Goal: Task Accomplishment & Management: Manage account settings

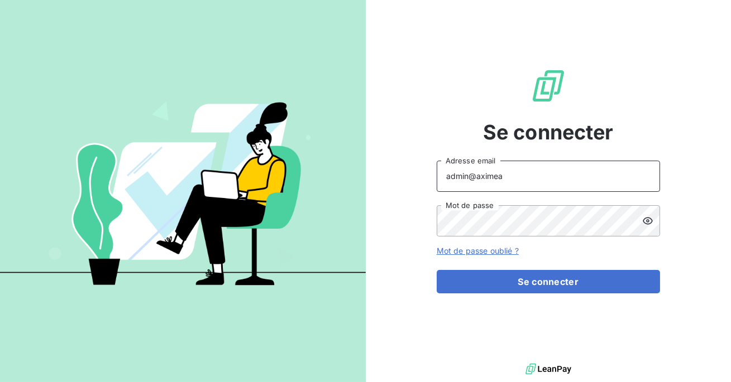
click at [556, 178] on input "admin@aximea" at bounding box center [547, 176] width 223 height 31
type input "admin@a2pconnexioncomptabilite"
click at [523, 261] on form "admin@a2pconnexioncomptabilite Adresse email Mot de passe Mot de passe oublié ?…" at bounding box center [547, 227] width 223 height 133
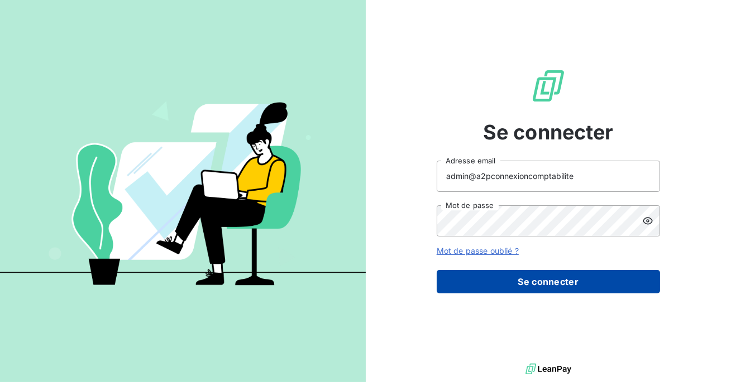
click at [521, 281] on button "Se connecter" at bounding box center [547, 281] width 223 height 23
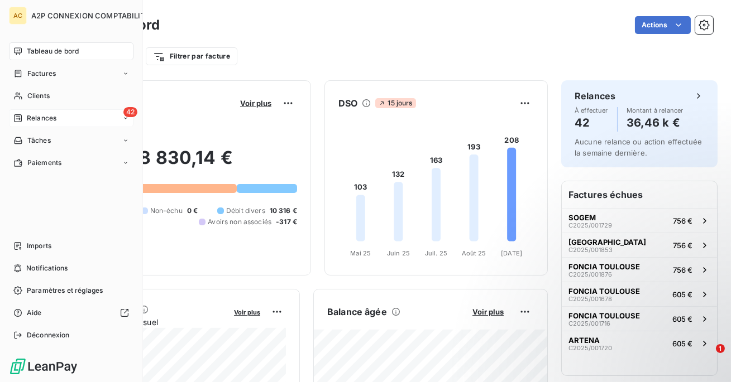
click at [15, 111] on div "42 Relances" at bounding box center [71, 118] width 124 height 18
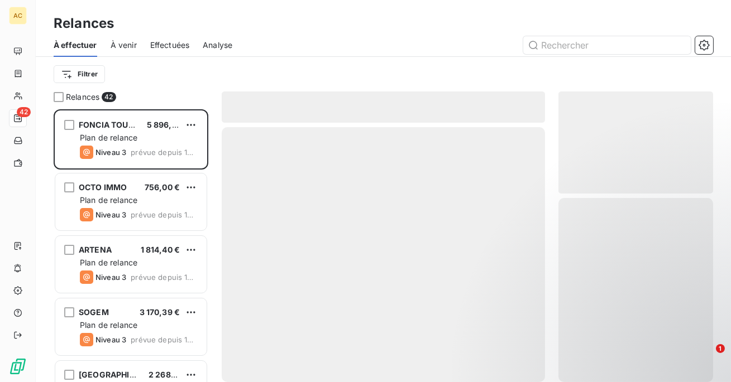
scroll to position [273, 155]
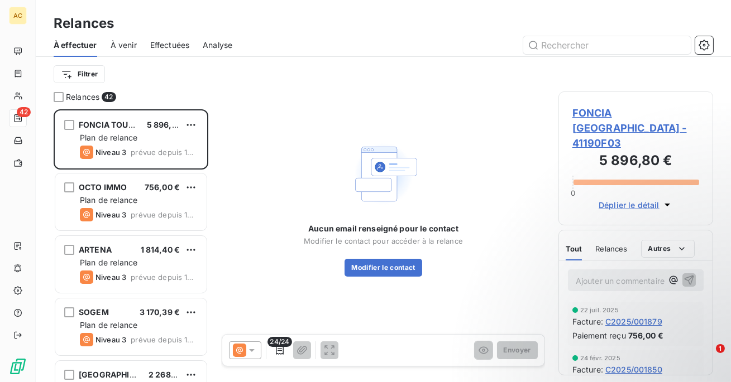
click at [169, 35] on div "Effectuées" at bounding box center [170, 44] width 40 height 23
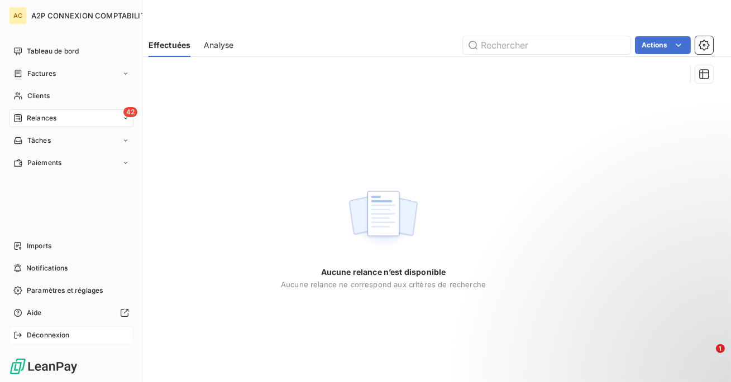
click at [9, 330] on div "Déconnexion" at bounding box center [71, 336] width 124 height 18
